Goal: Information Seeking & Learning: Learn about a topic

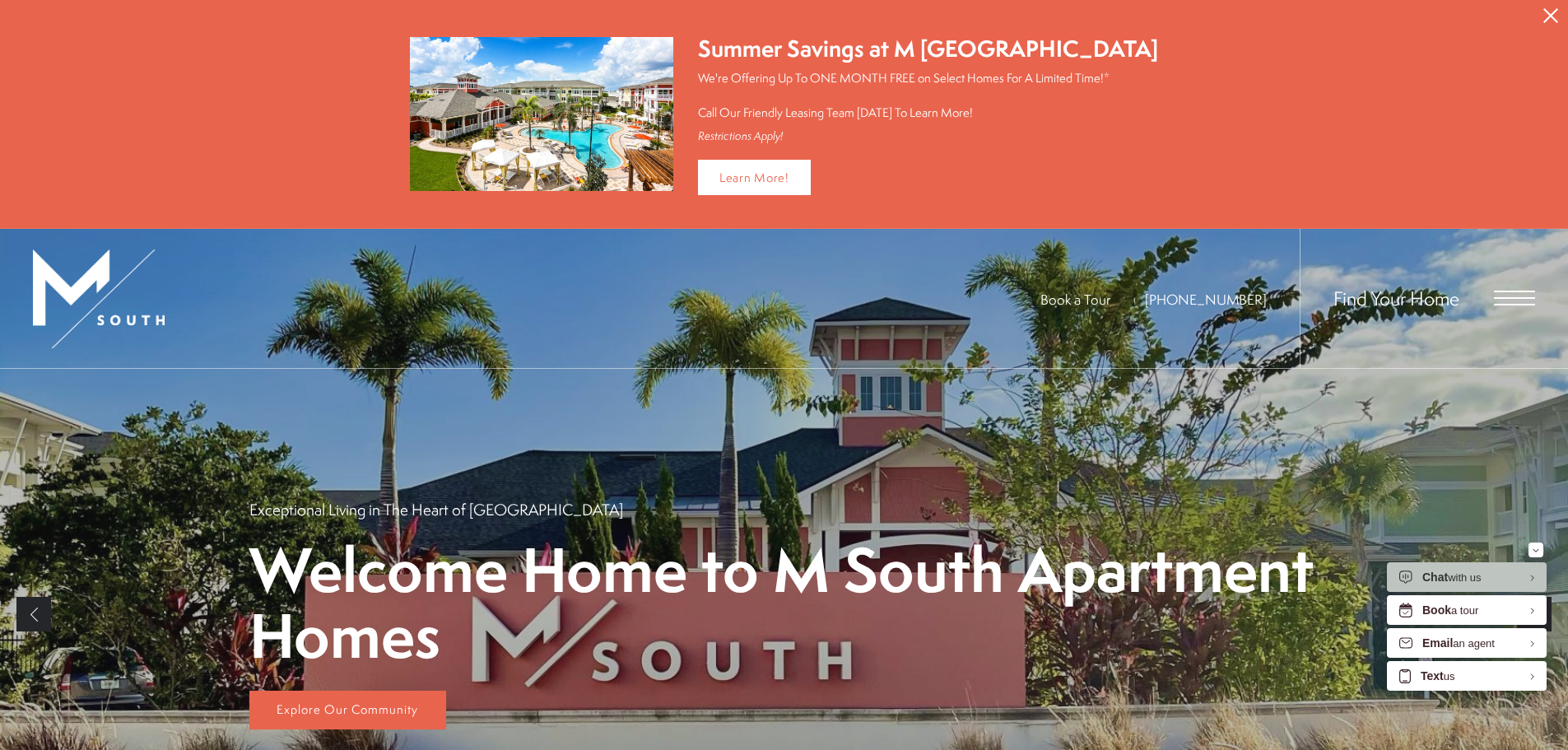
click at [1502, 298] on span "Open Menu" at bounding box center [1514, 298] width 41 height 15
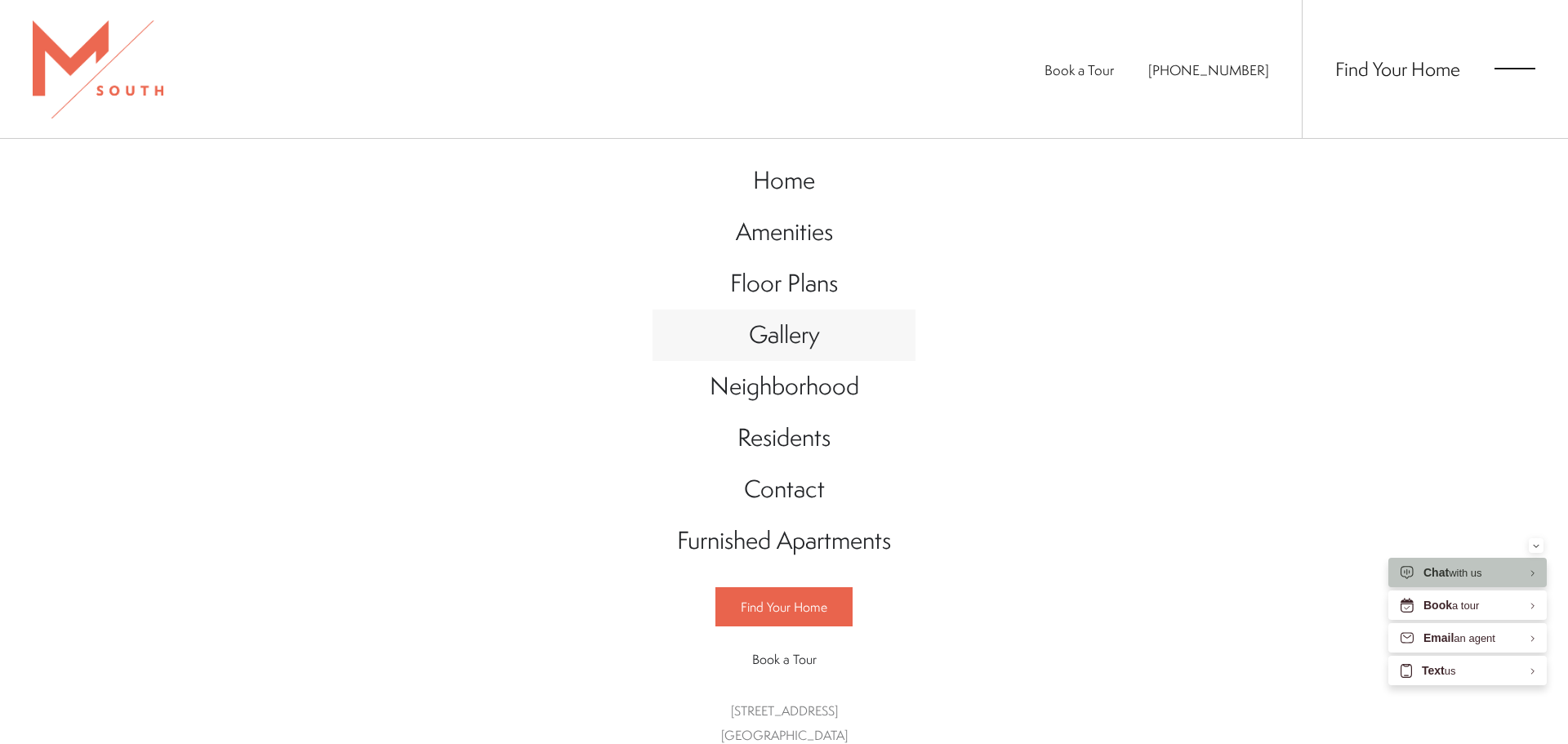
click at [789, 337] on span "Gallery" at bounding box center [784, 334] width 71 height 34
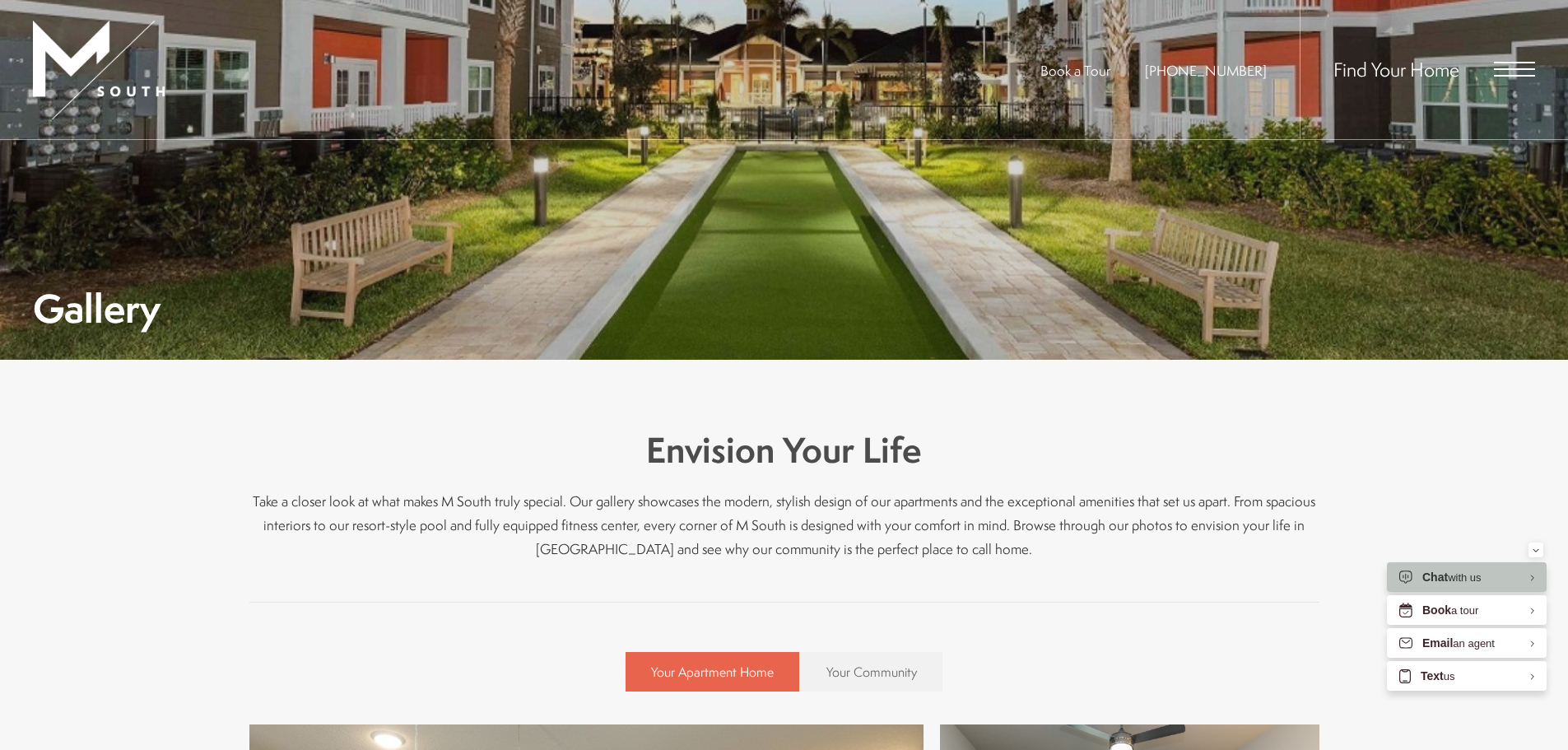
scroll to position [494, 0]
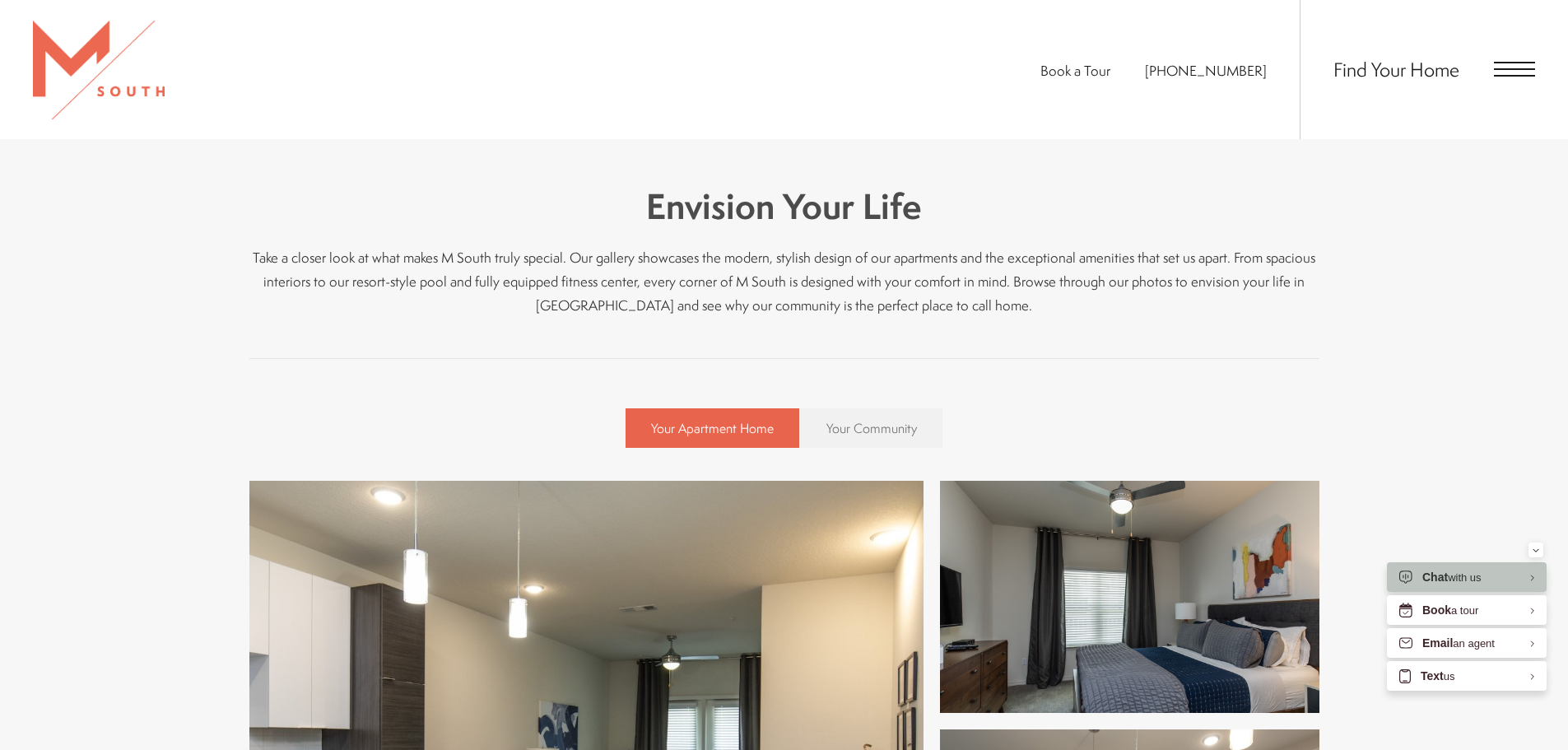
click at [865, 408] on link "Your Community" at bounding box center [871, 428] width 141 height 40
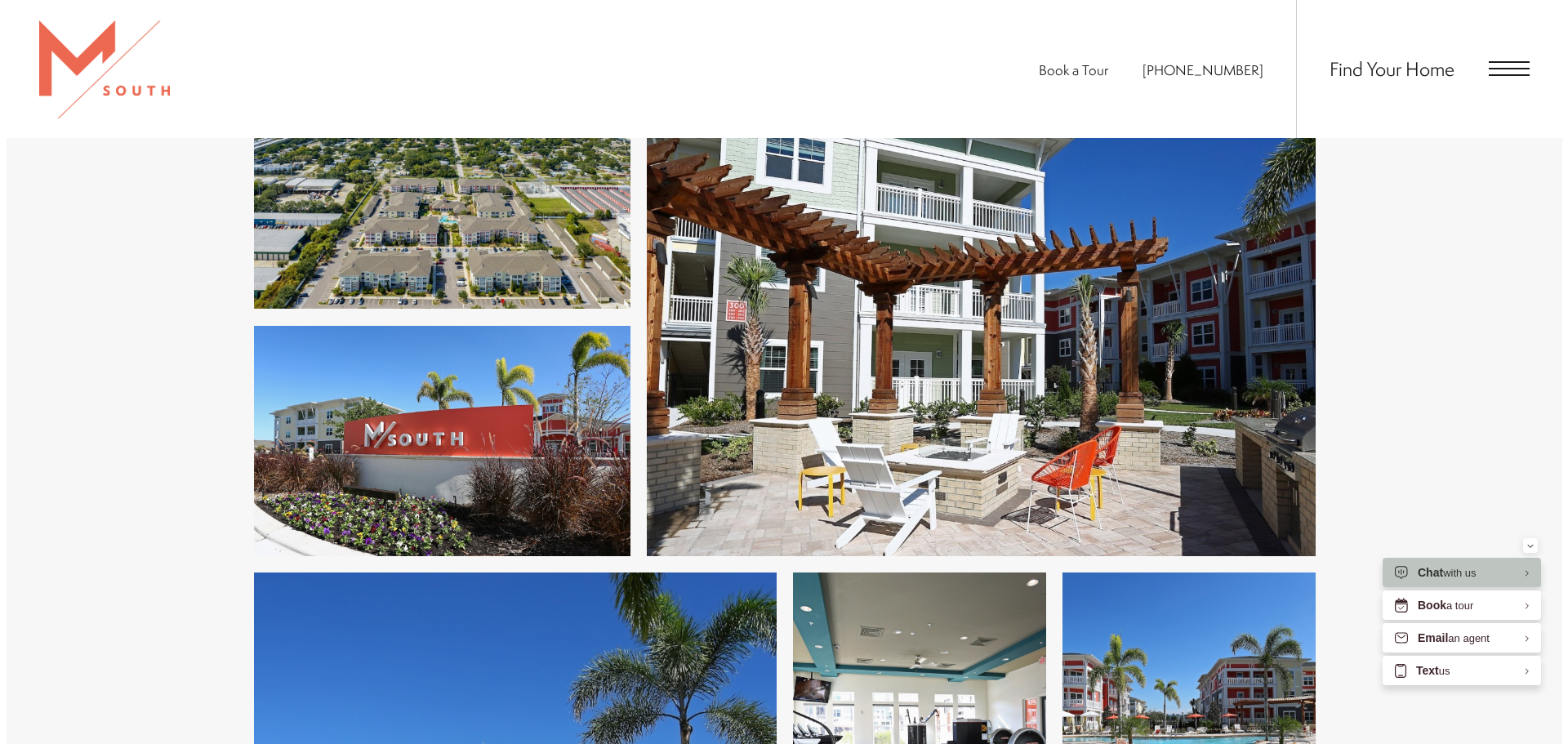
scroll to position [2593, 0]
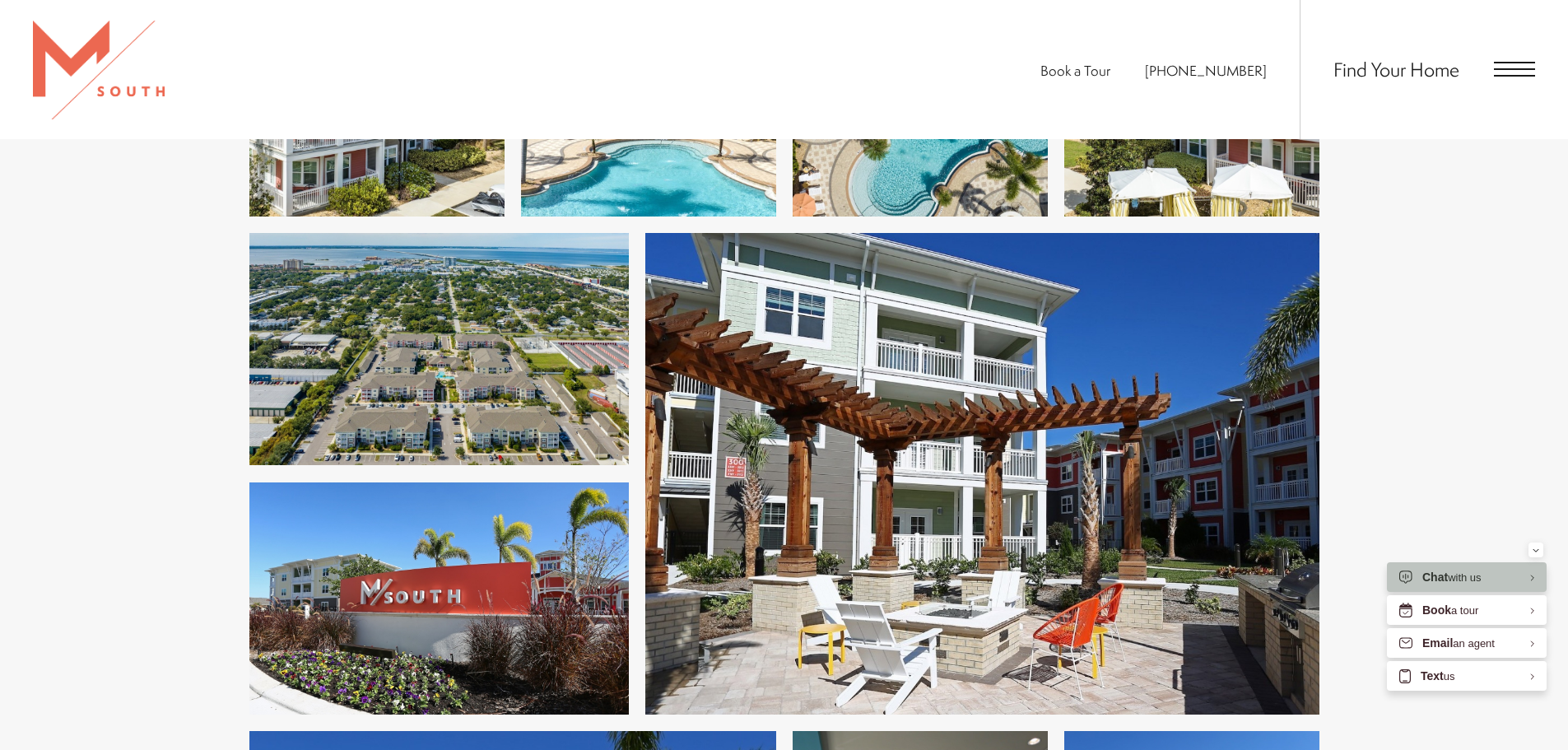
click at [498, 407] on img at bounding box center [438, 349] width 379 height 232
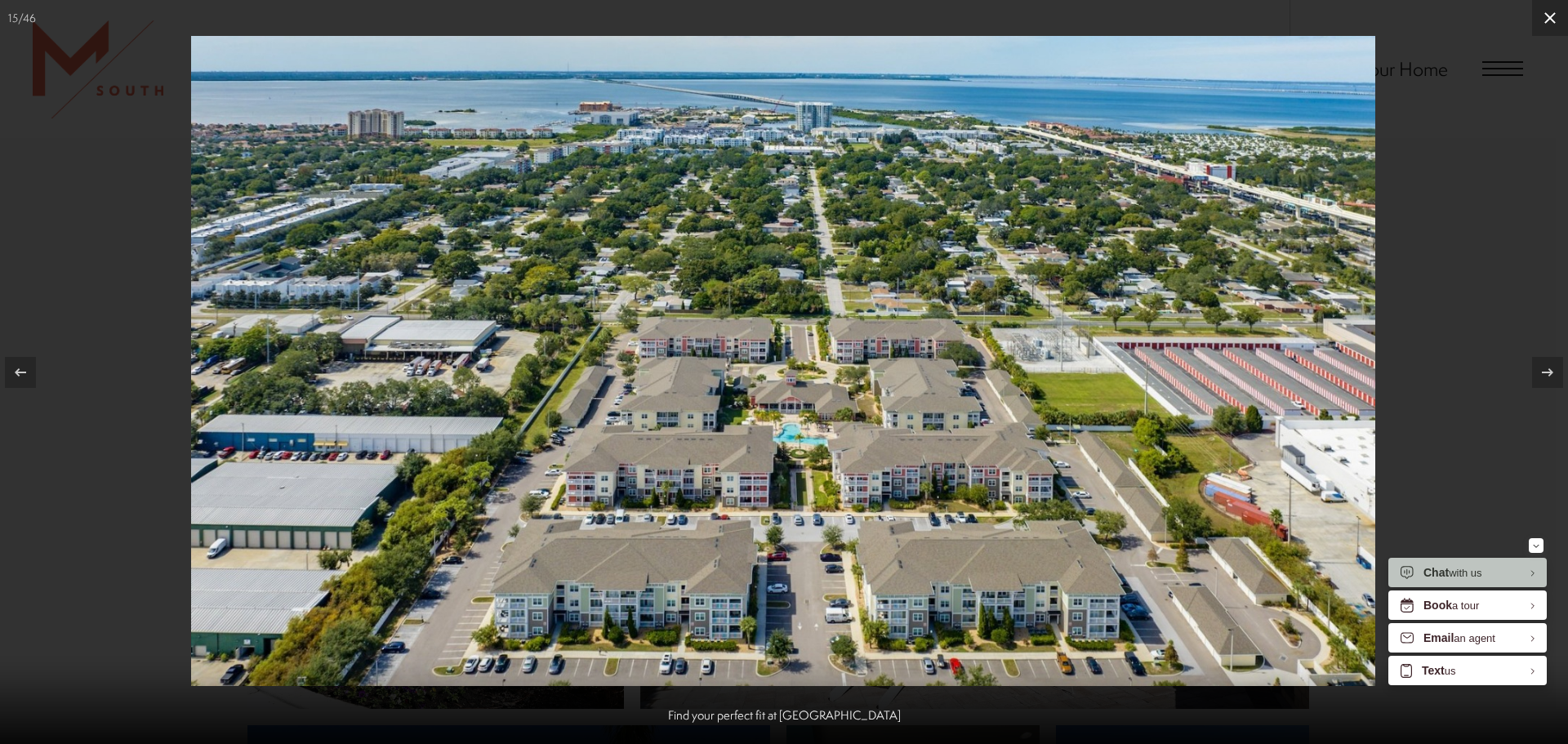
drag, startPoint x: 1535, startPoint y: 25, endPoint x: 1533, endPoint y: 2, distance: 23.1
click at [1535, 25] on button at bounding box center [1551, 18] width 36 height 36
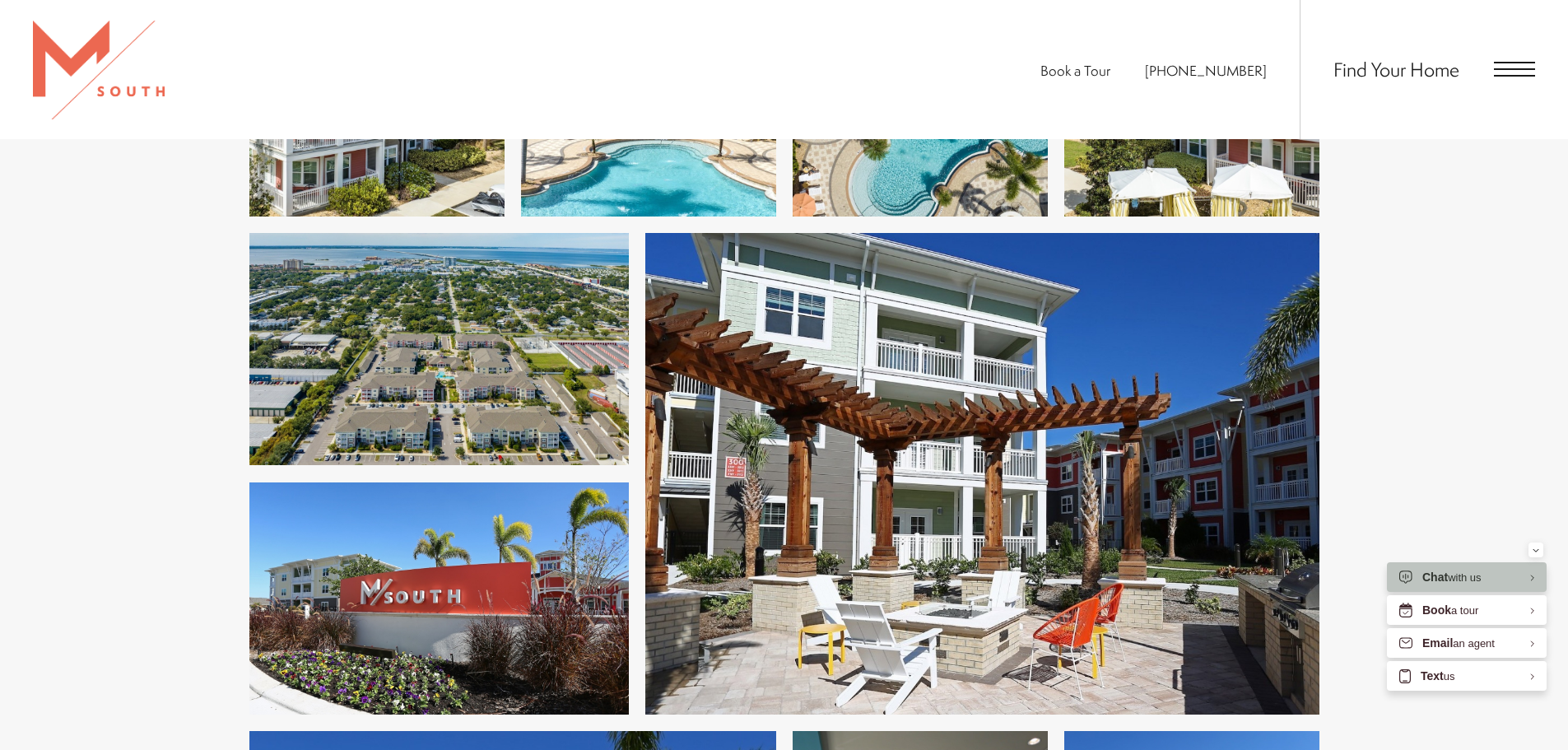
click at [444, 381] on img at bounding box center [438, 349] width 379 height 232
